Goal: Transaction & Acquisition: Subscribe to service/newsletter

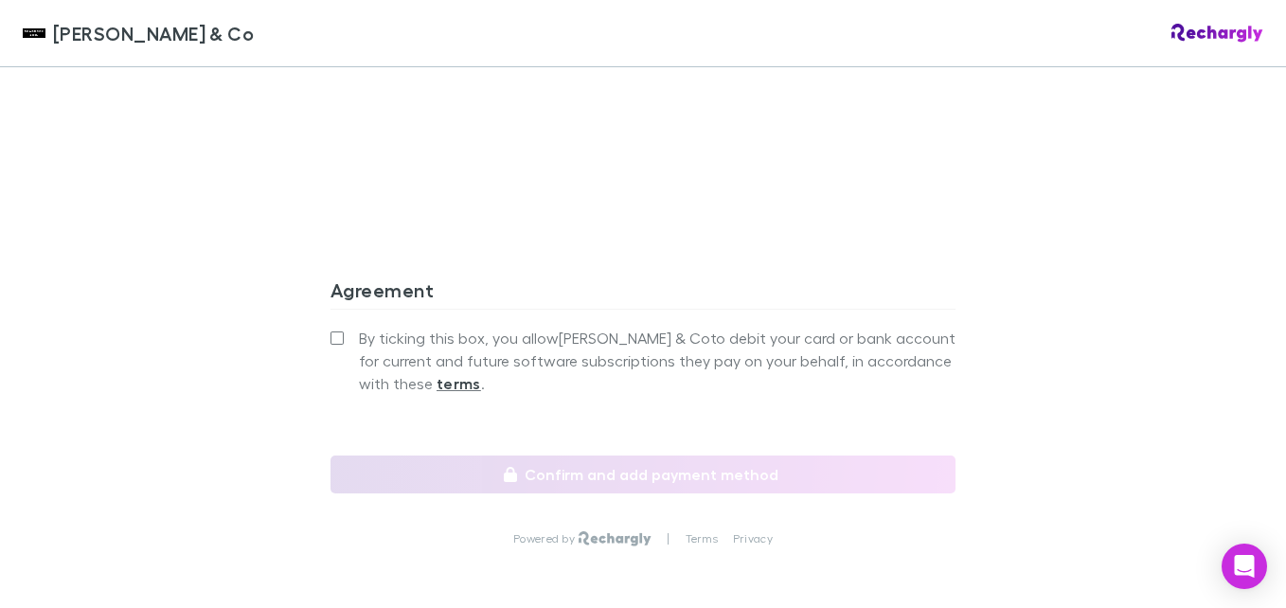
scroll to position [1790, 0]
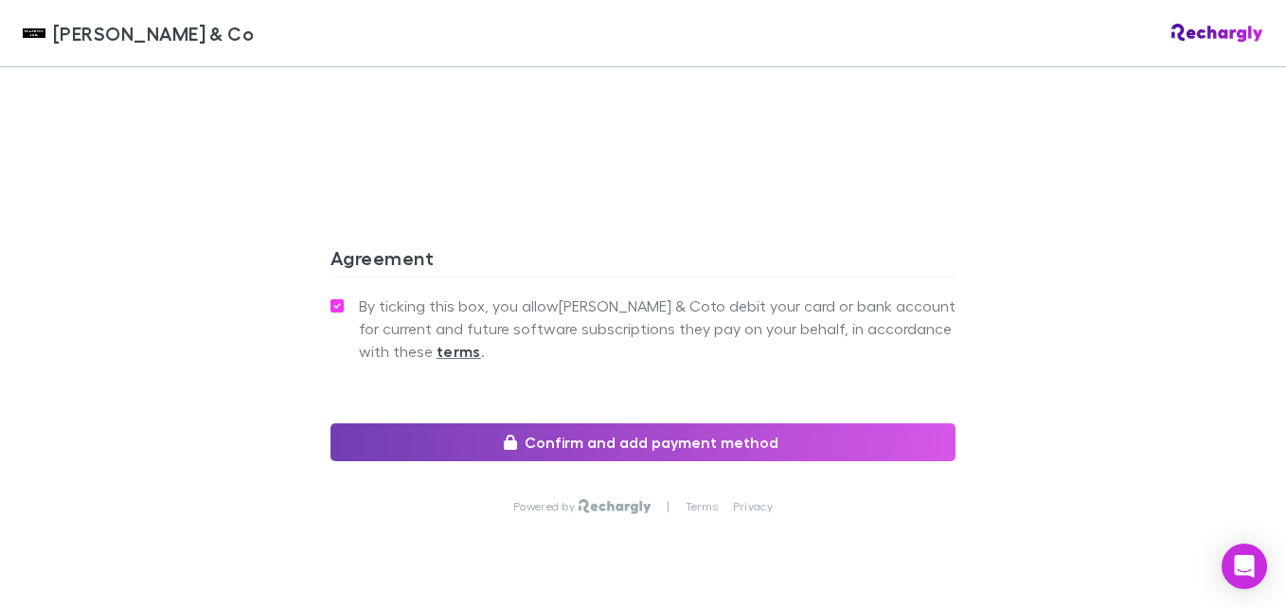
click at [571, 423] on button "Confirm and add payment method" at bounding box center [643, 442] width 625 height 38
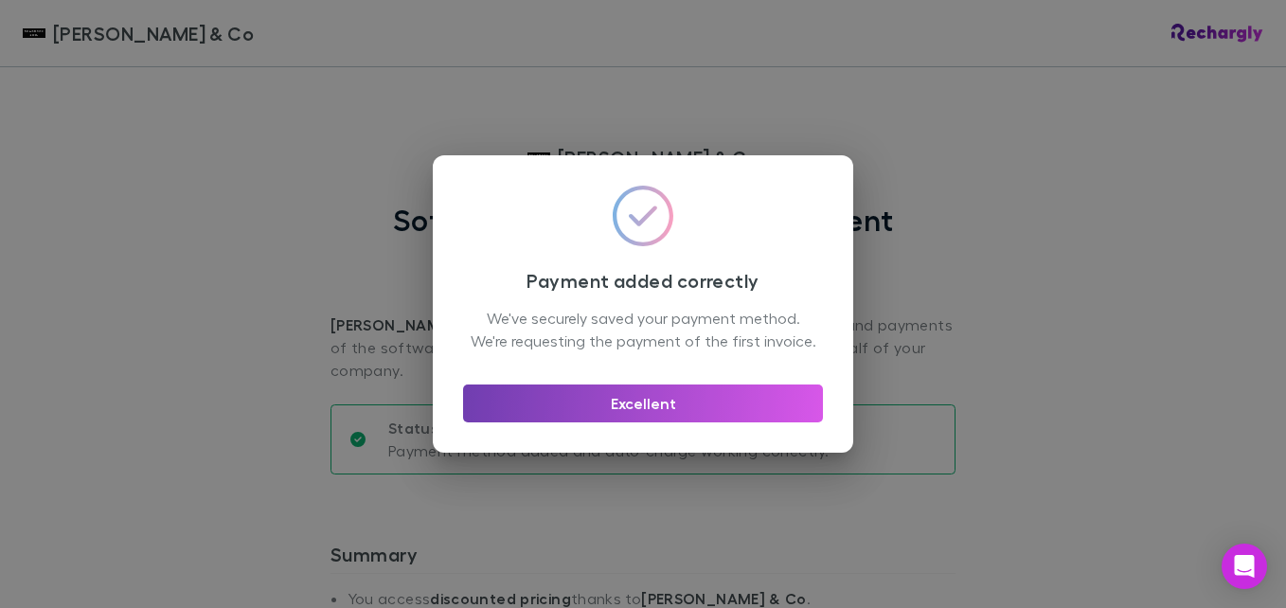
click at [666, 417] on button "Excellent" at bounding box center [643, 404] width 360 height 38
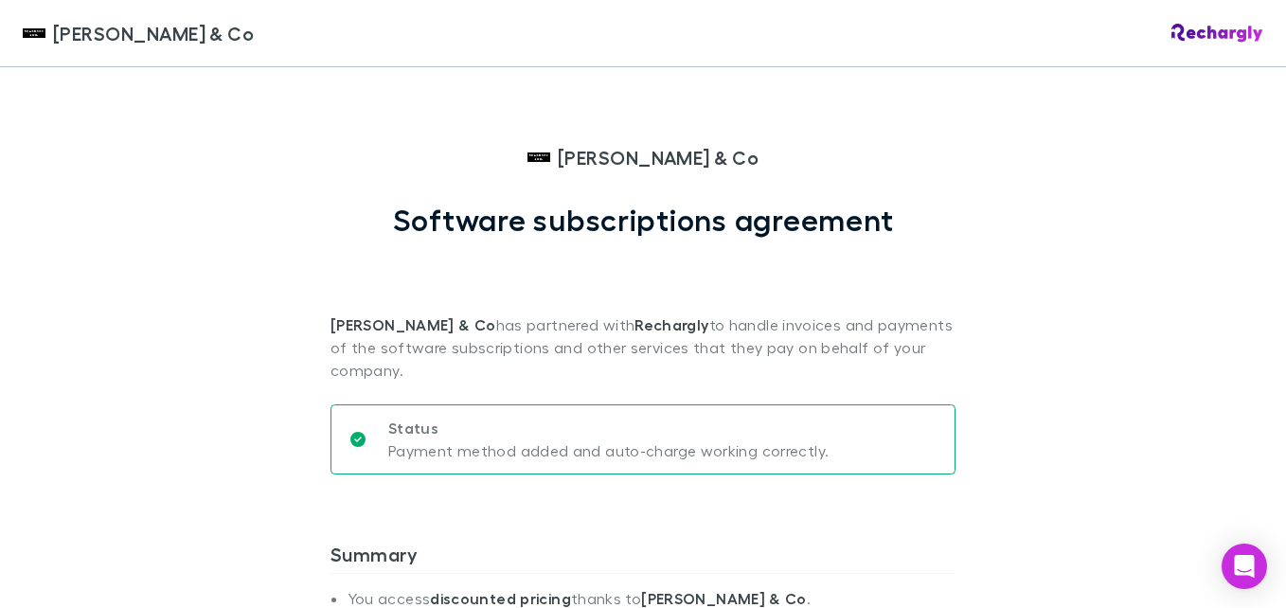
click at [1202, 27] on img at bounding box center [1218, 33] width 92 height 19
click at [56, 35] on span "[PERSON_NAME] & Co" at bounding box center [153, 33] width 201 height 28
